Goal: Use online tool/utility: Use online tool/utility

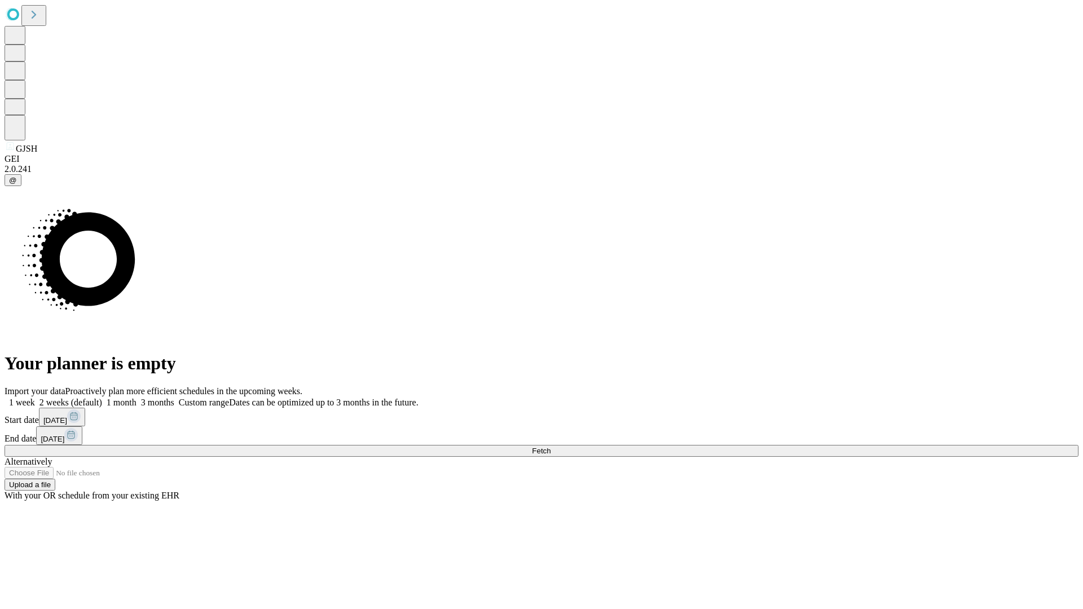
click at [550, 447] on span "Fetch" at bounding box center [541, 451] width 19 height 8
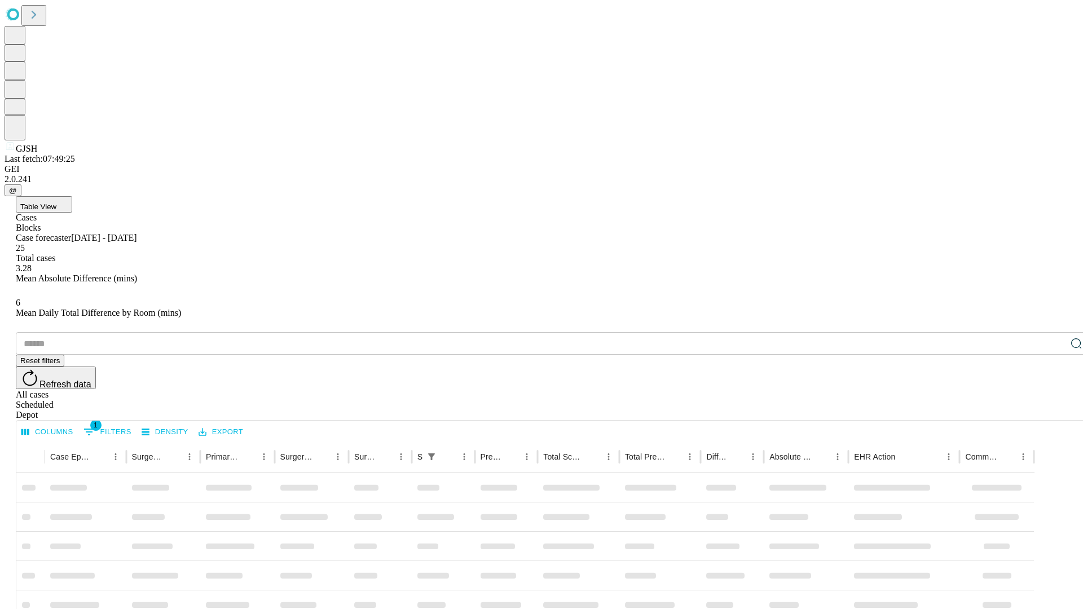
click at [56, 202] on span "Table View" at bounding box center [38, 206] width 36 height 8
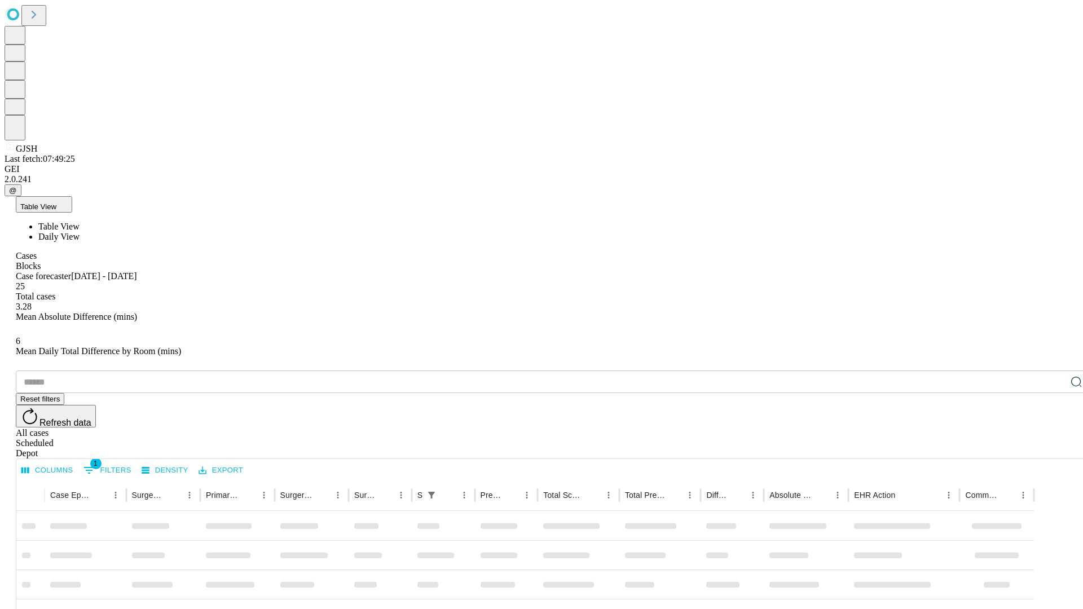
click at [80, 232] on span "Daily View" at bounding box center [58, 237] width 41 height 10
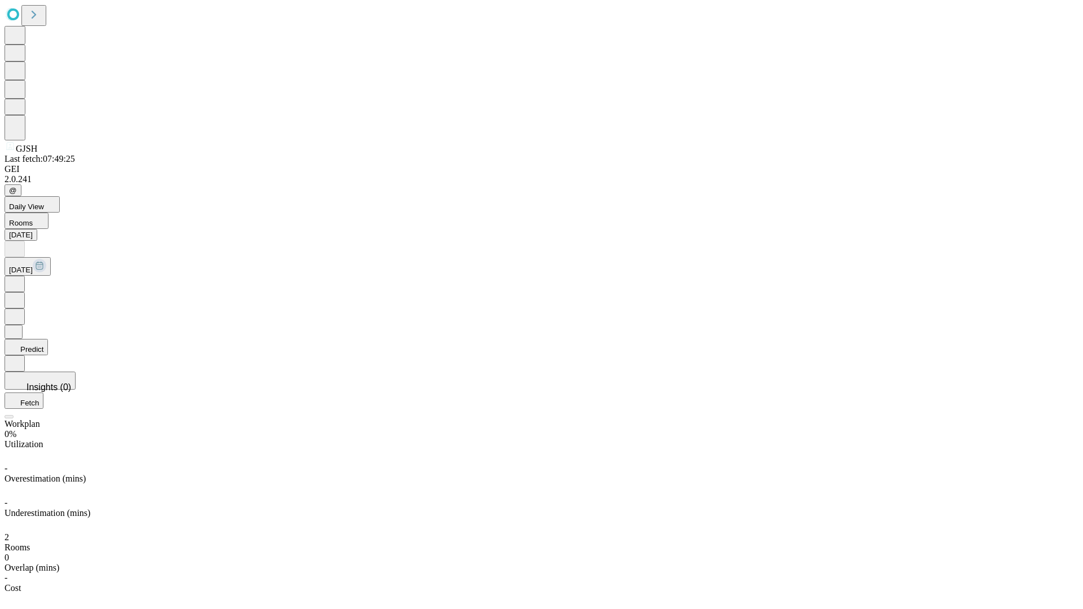
click at [48, 339] on button "Predict" at bounding box center [26, 347] width 43 height 16
